Goal: Information Seeking & Learning: Find specific fact

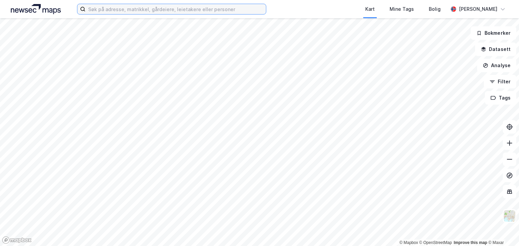
click at [233, 10] on input at bounding box center [175, 9] width 180 height 10
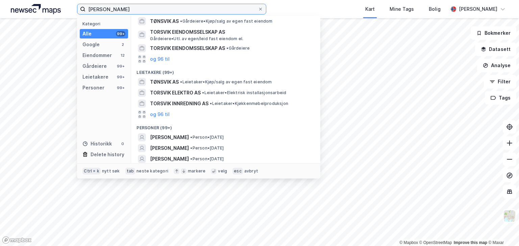
scroll to position [108, 0]
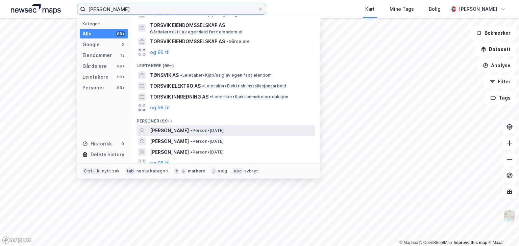
type input "[PERSON_NAME]"
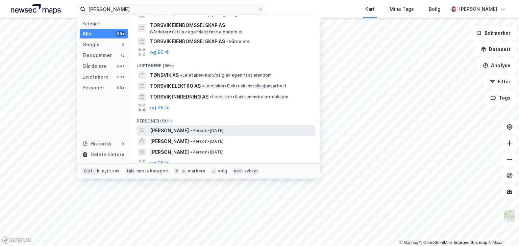
click at [165, 130] on span "[PERSON_NAME]" at bounding box center [169, 131] width 39 height 8
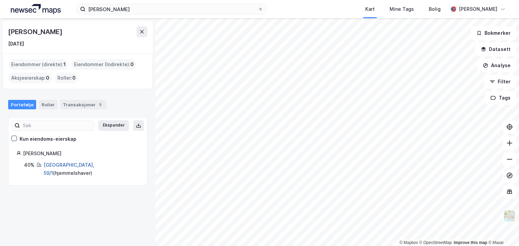
click at [58, 162] on link "[GEOGRAPHIC_DATA], 59/1" at bounding box center [69, 169] width 51 height 14
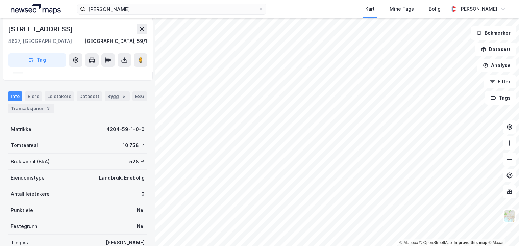
scroll to position [1, 0]
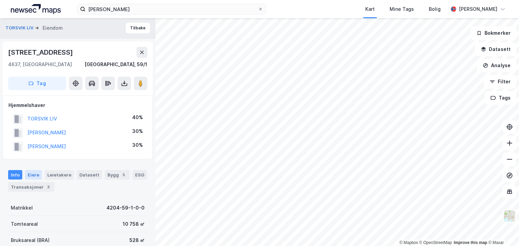
click at [34, 173] on div "Eiere" at bounding box center [33, 174] width 17 height 9
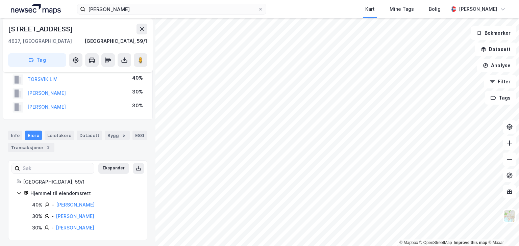
scroll to position [42, 0]
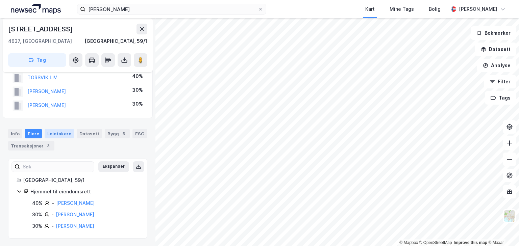
click at [59, 134] on div "Leietakere" at bounding box center [59, 133] width 29 height 9
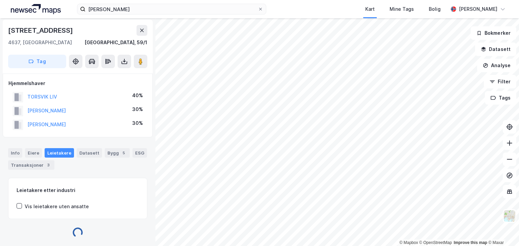
scroll to position [42, 0]
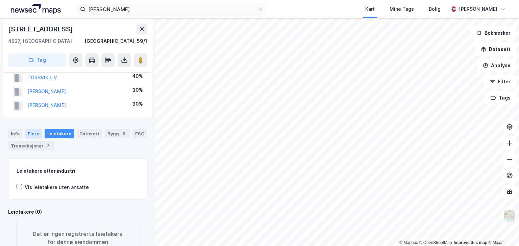
click at [31, 132] on div "Eiere" at bounding box center [33, 133] width 17 height 9
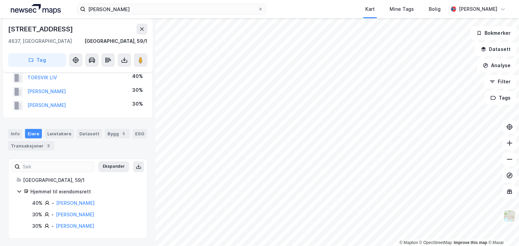
scroll to position [34, 0]
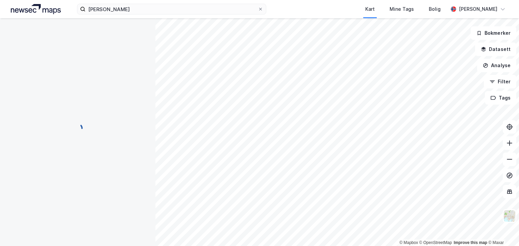
scroll to position [34, 0]
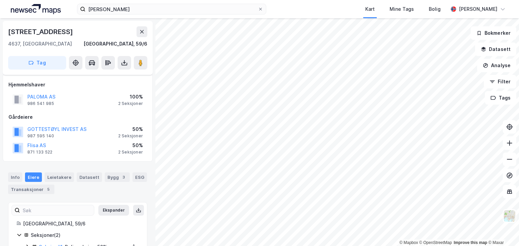
scroll to position [34, 0]
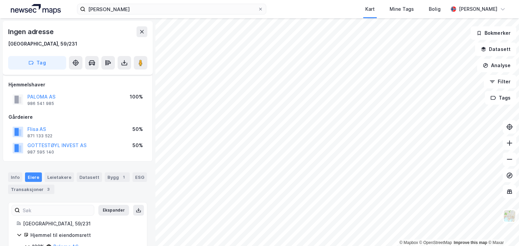
scroll to position [34, 0]
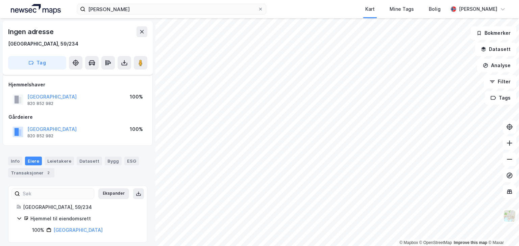
scroll to position [4, 0]
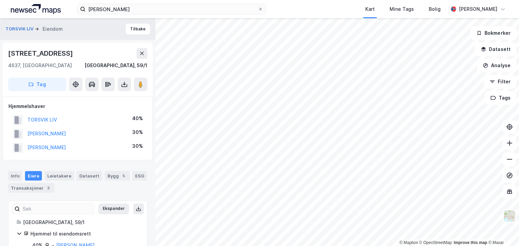
scroll to position [4, 0]
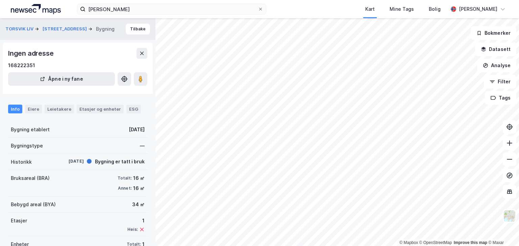
scroll to position [4, 0]
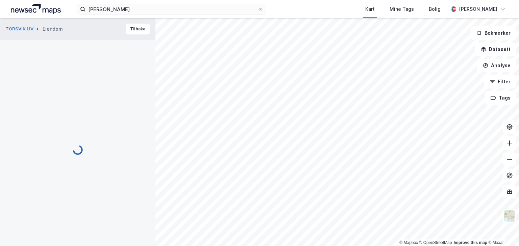
scroll to position [4, 0]
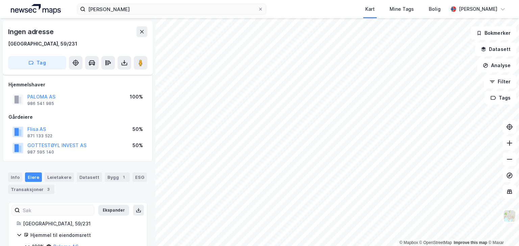
scroll to position [4, 0]
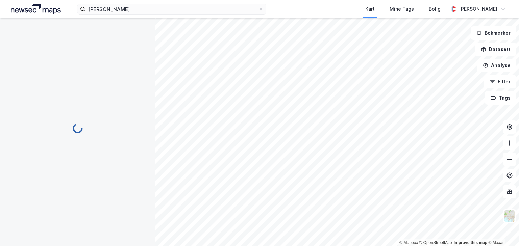
scroll to position [4, 0]
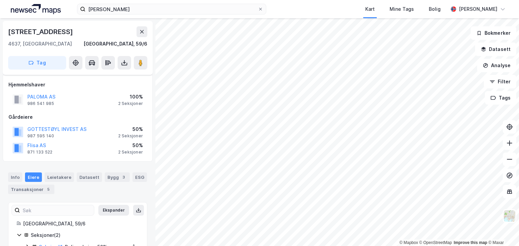
scroll to position [4, 0]
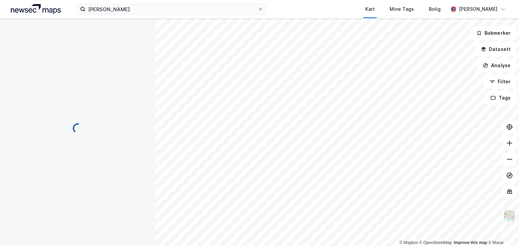
scroll to position [4, 0]
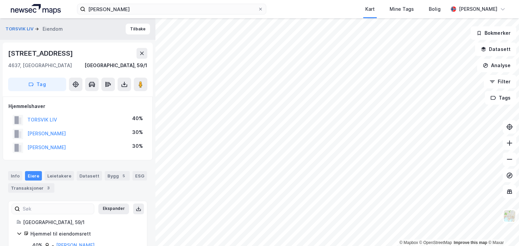
scroll to position [4, 0]
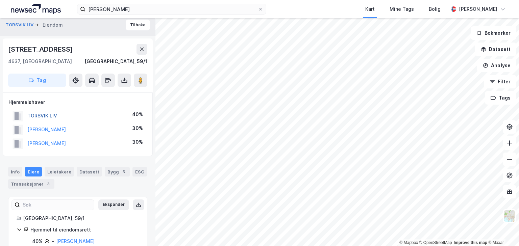
click at [0, 0] on button "TORSVIK LIV" at bounding box center [0, 0] width 0 height 0
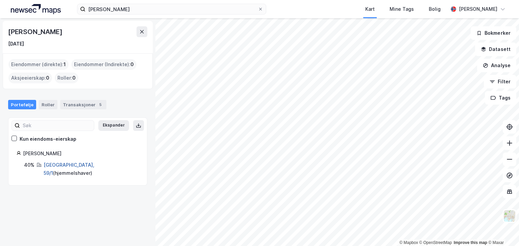
click at [52, 164] on link "[GEOGRAPHIC_DATA], 59/1" at bounding box center [69, 169] width 51 height 14
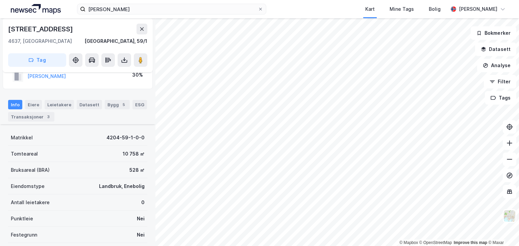
scroll to position [112, 0]
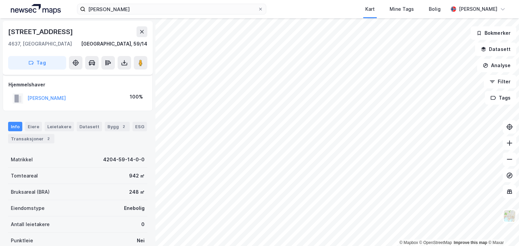
scroll to position [86, 0]
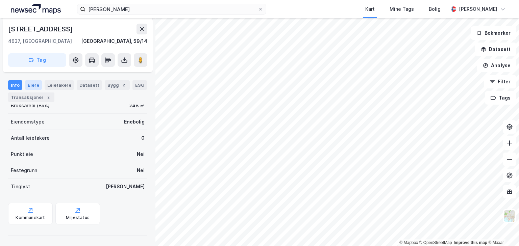
click at [33, 86] on div "Eiere" at bounding box center [33, 84] width 17 height 9
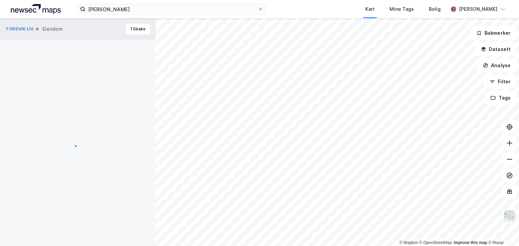
scroll to position [42, 0]
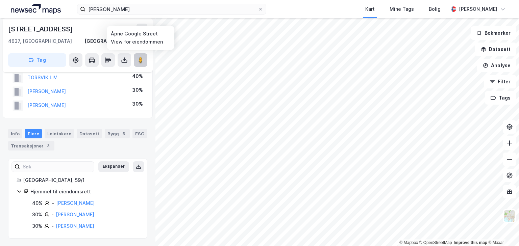
click at [140, 59] on image at bounding box center [140, 60] width 4 height 7
click at [140, 60] on image at bounding box center [140, 60] width 4 height 7
click at [66, 213] on link "[PERSON_NAME]" at bounding box center [75, 215] width 38 height 6
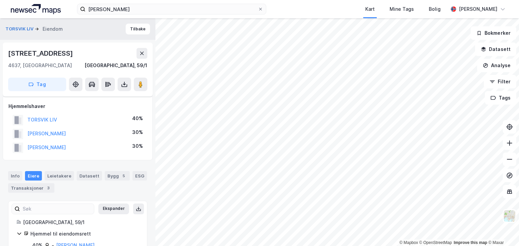
scroll to position [42, 0]
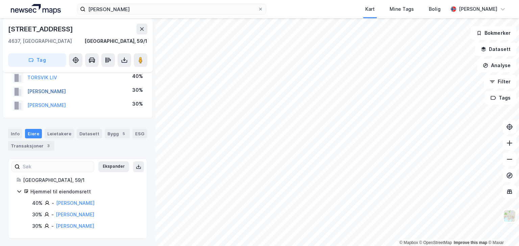
click at [0, 0] on button "[PERSON_NAME]" at bounding box center [0, 0] width 0 height 0
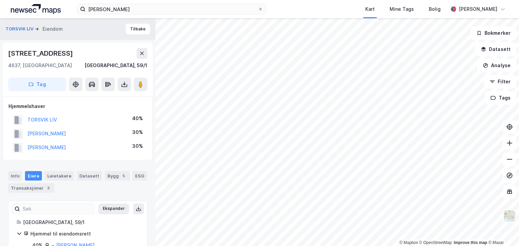
scroll to position [42, 0]
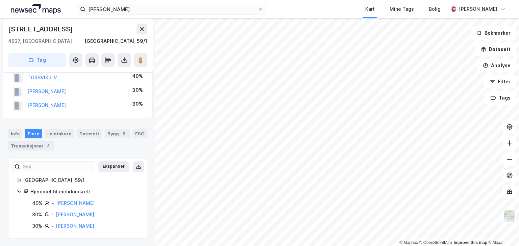
click at [35, 73] on div "TORSVIK LIV" at bounding box center [34, 77] width 45 height 11
click at [0, 0] on button "TORSVIK LIV" at bounding box center [0, 0] width 0 height 0
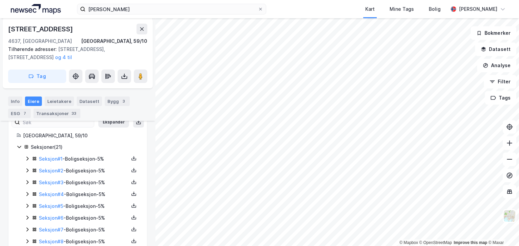
scroll to position [75, 0]
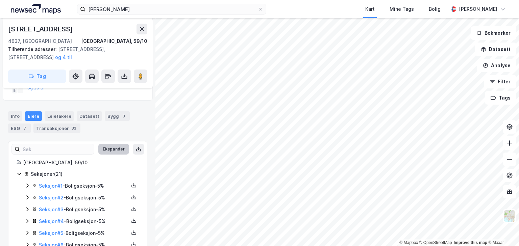
click at [112, 149] on button "Ekspander" at bounding box center [113, 149] width 31 height 11
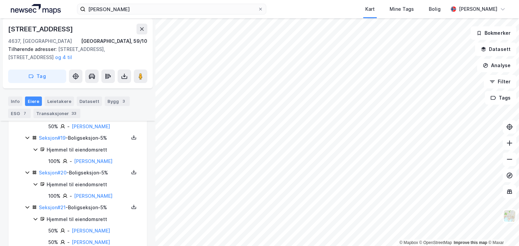
scroll to position [881, 0]
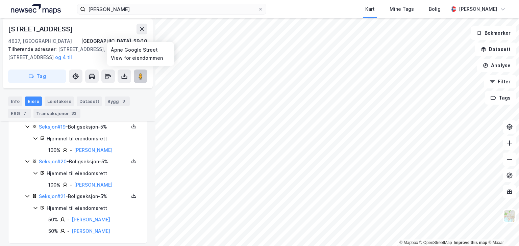
click at [138, 77] on icon at bounding box center [140, 76] width 7 height 7
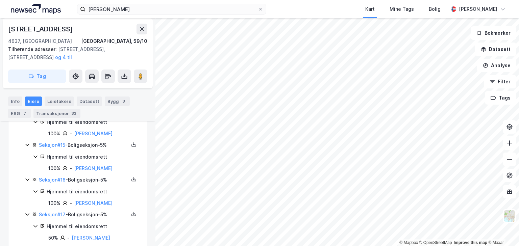
scroll to position [692, 0]
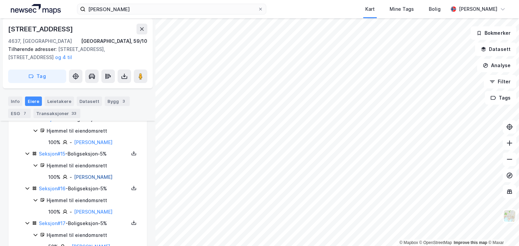
click at [87, 174] on link "[PERSON_NAME]" at bounding box center [93, 177] width 38 height 6
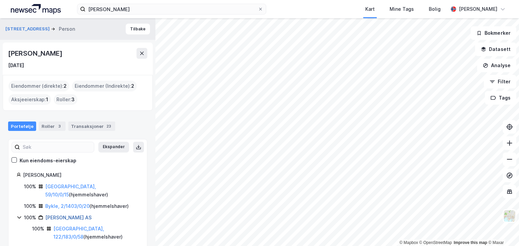
click at [82, 216] on link "[PERSON_NAME] AS" at bounding box center [68, 218] width 46 height 6
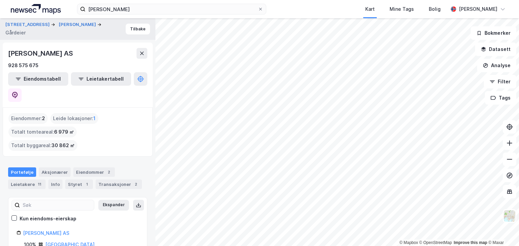
scroll to position [0, 0]
click at [59, 28] on button "[PERSON_NAME]" at bounding box center [78, 24] width 38 height 7
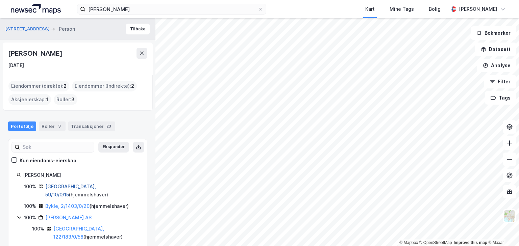
click at [55, 185] on link "[GEOGRAPHIC_DATA], 59/10/0/15" at bounding box center [70, 191] width 51 height 14
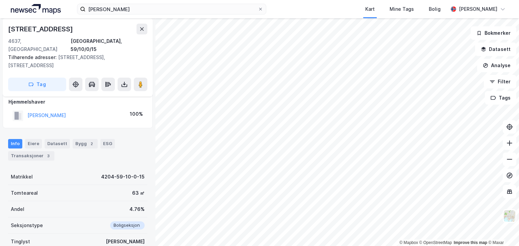
scroll to position [54, 0]
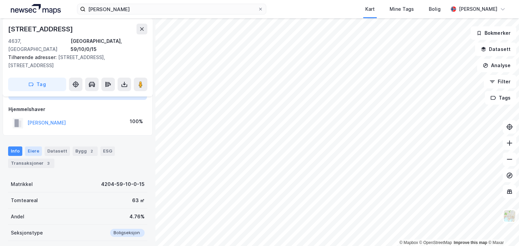
click at [33, 147] on div "Eiere" at bounding box center [33, 151] width 17 height 9
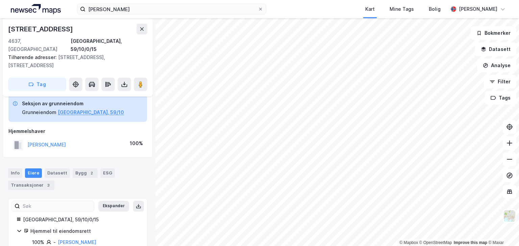
scroll to position [41, 0]
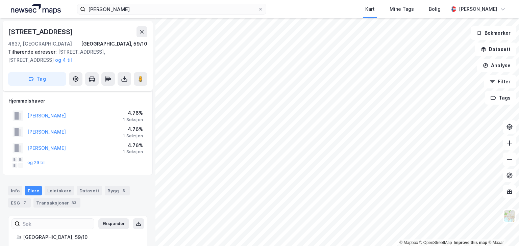
scroll to position [41, 0]
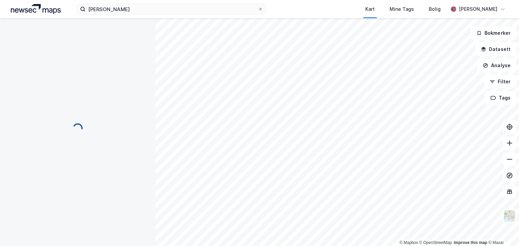
scroll to position [19, 0]
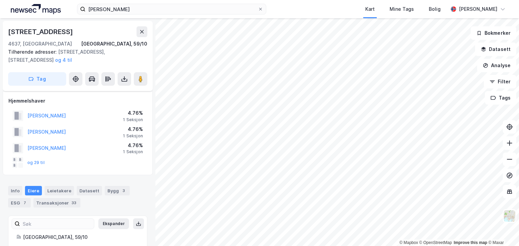
scroll to position [19, 0]
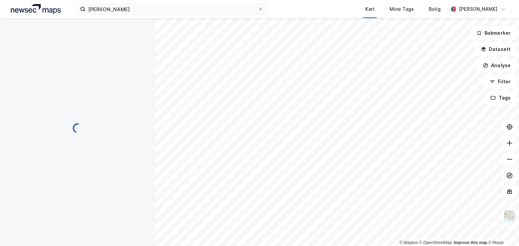
scroll to position [19, 0]
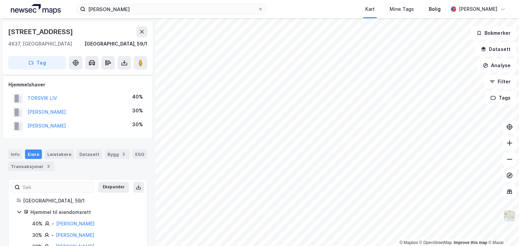
scroll to position [19, 0]
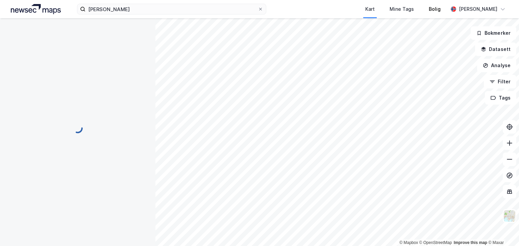
scroll to position [12, 0]
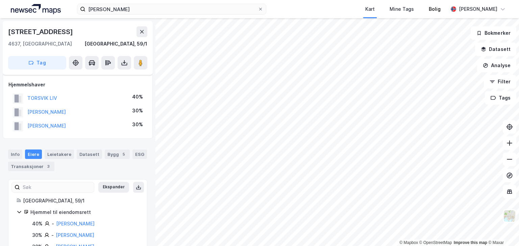
scroll to position [12, 0]
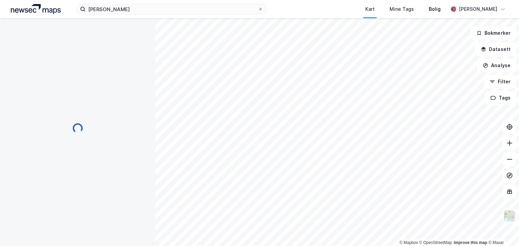
scroll to position [12, 0]
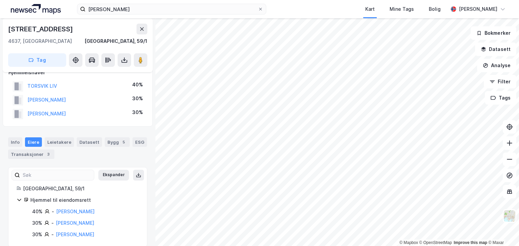
click at [310, 246] on html "[PERSON_NAME] Kart Mine Tags [GEOGRAPHIC_DATA][PERSON_NAME] © Mapbox © OpenStre…" at bounding box center [259, 123] width 519 height 246
